Goal: Find specific page/section: Find specific page/section

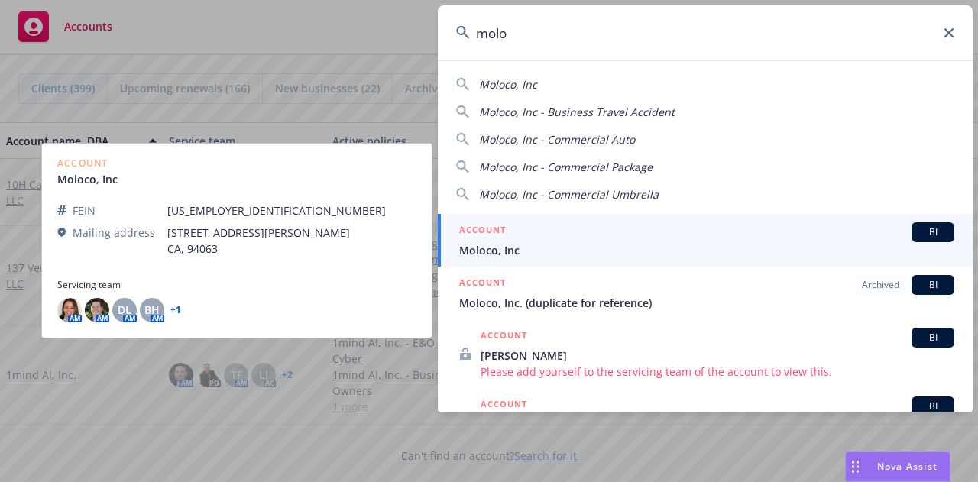
click at [486, 39] on input "molo" at bounding box center [705, 32] width 535 height 55
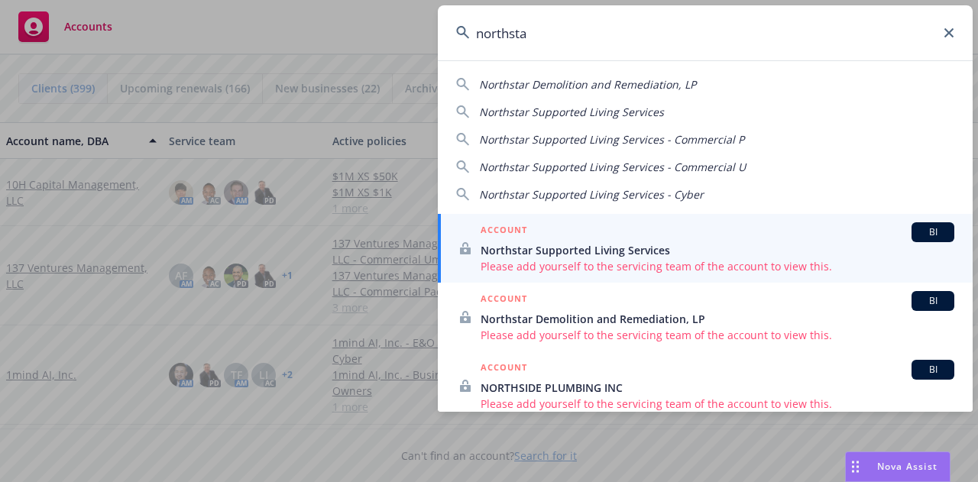
type input "northstar"
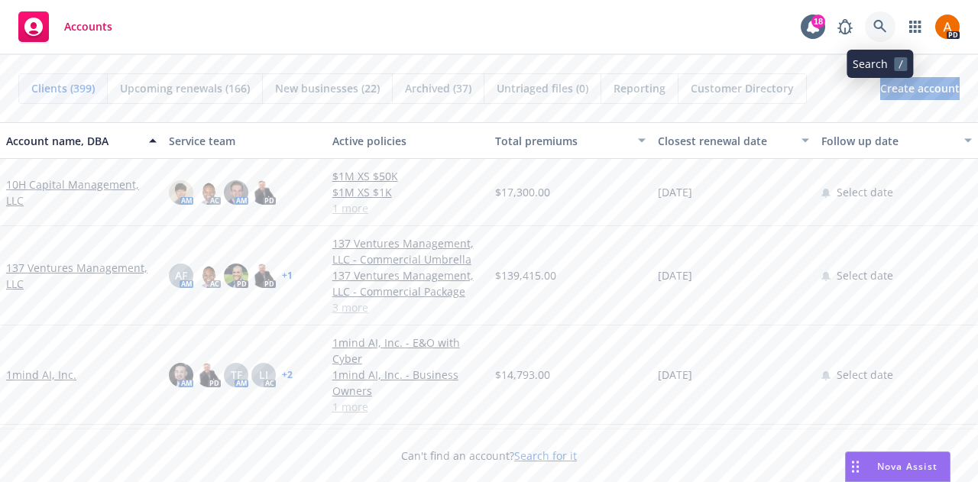
click at [879, 22] on icon at bounding box center [880, 27] width 14 height 14
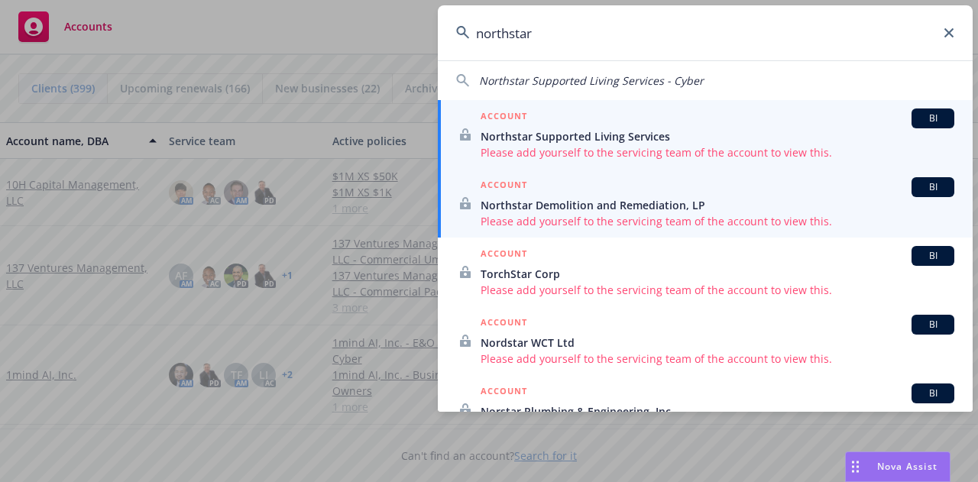
scroll to position [155, 0]
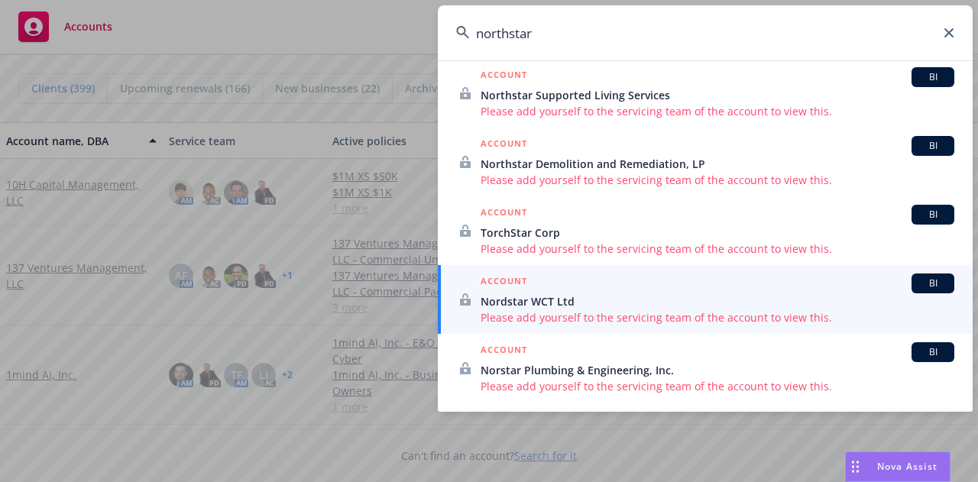
type input "northstar"
